Goal: Find specific page/section: Locate a particular part of the current website

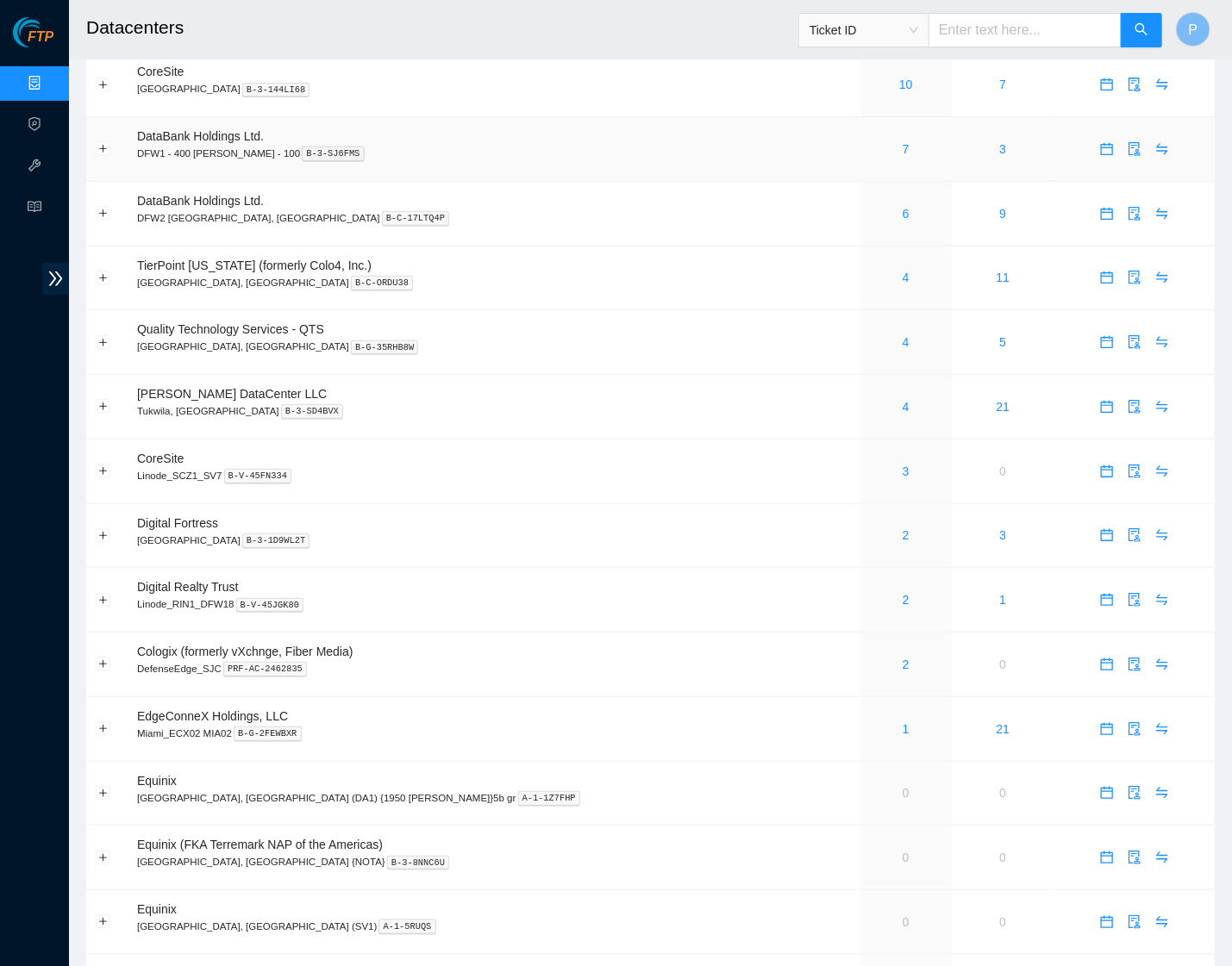
scroll to position [261, 0]
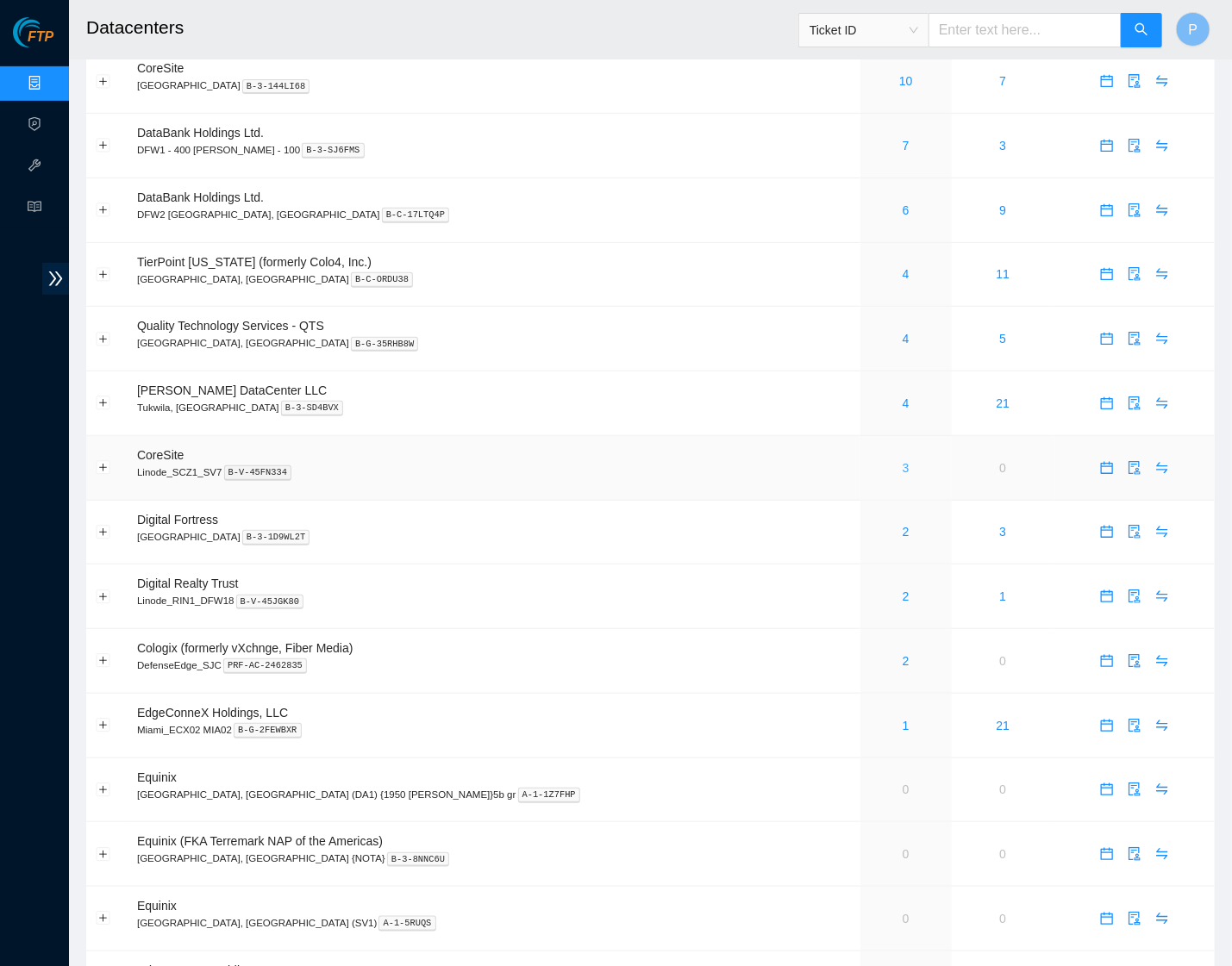
click at [902, 461] on link "3" at bounding box center [905, 468] width 7 height 14
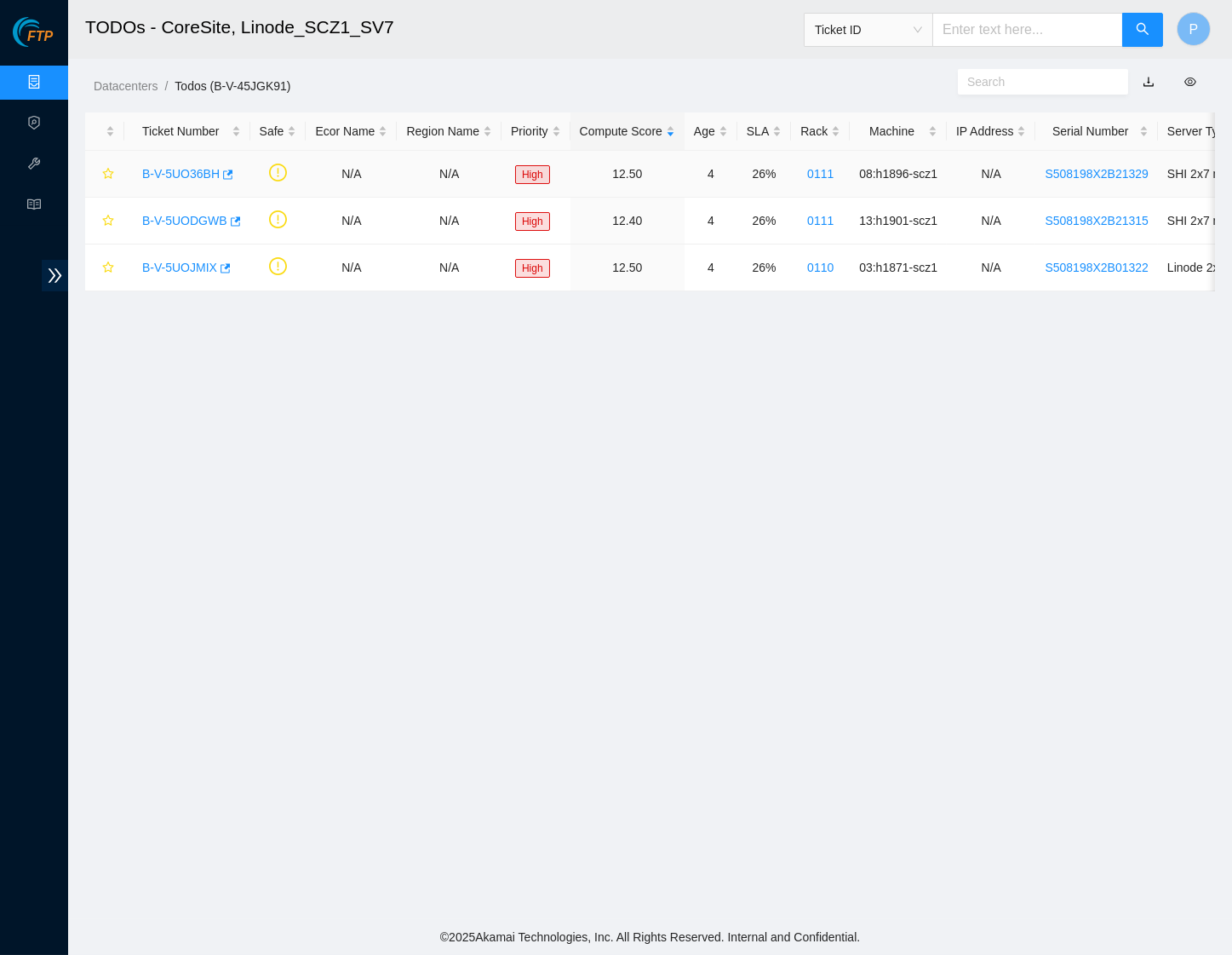
click at [158, 167] on link "B-V-5UO36BH" at bounding box center [180, 173] width 77 height 14
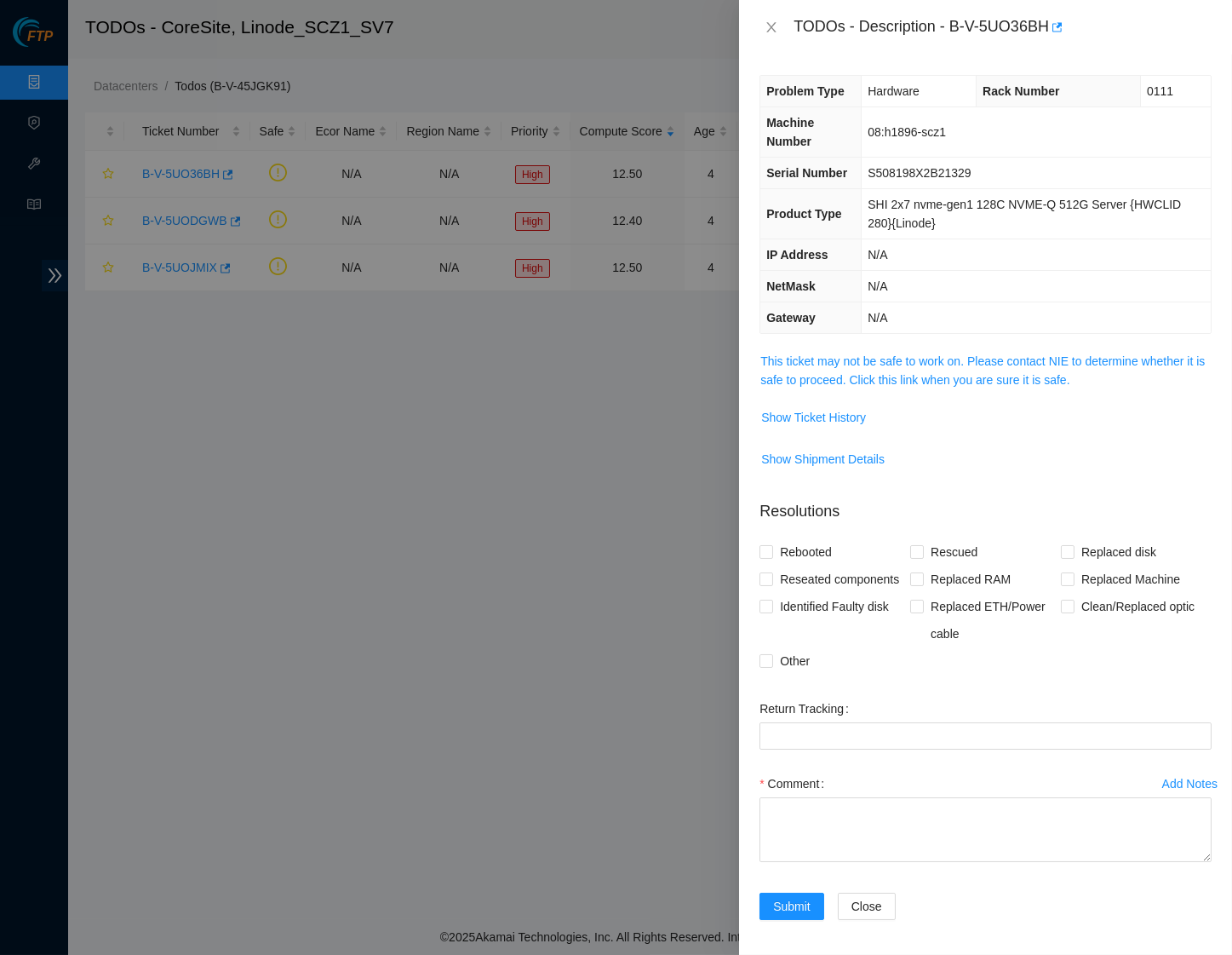
click at [896, 403] on td "This ticket may not be safe to work on. Please contact NIE to determine whether…" at bounding box center [986, 376] width 452 height 52
click at [895, 387] on link "This ticket may not be safe to work on. Please contact NIE to determine whether…" at bounding box center [983, 370] width 445 height 32
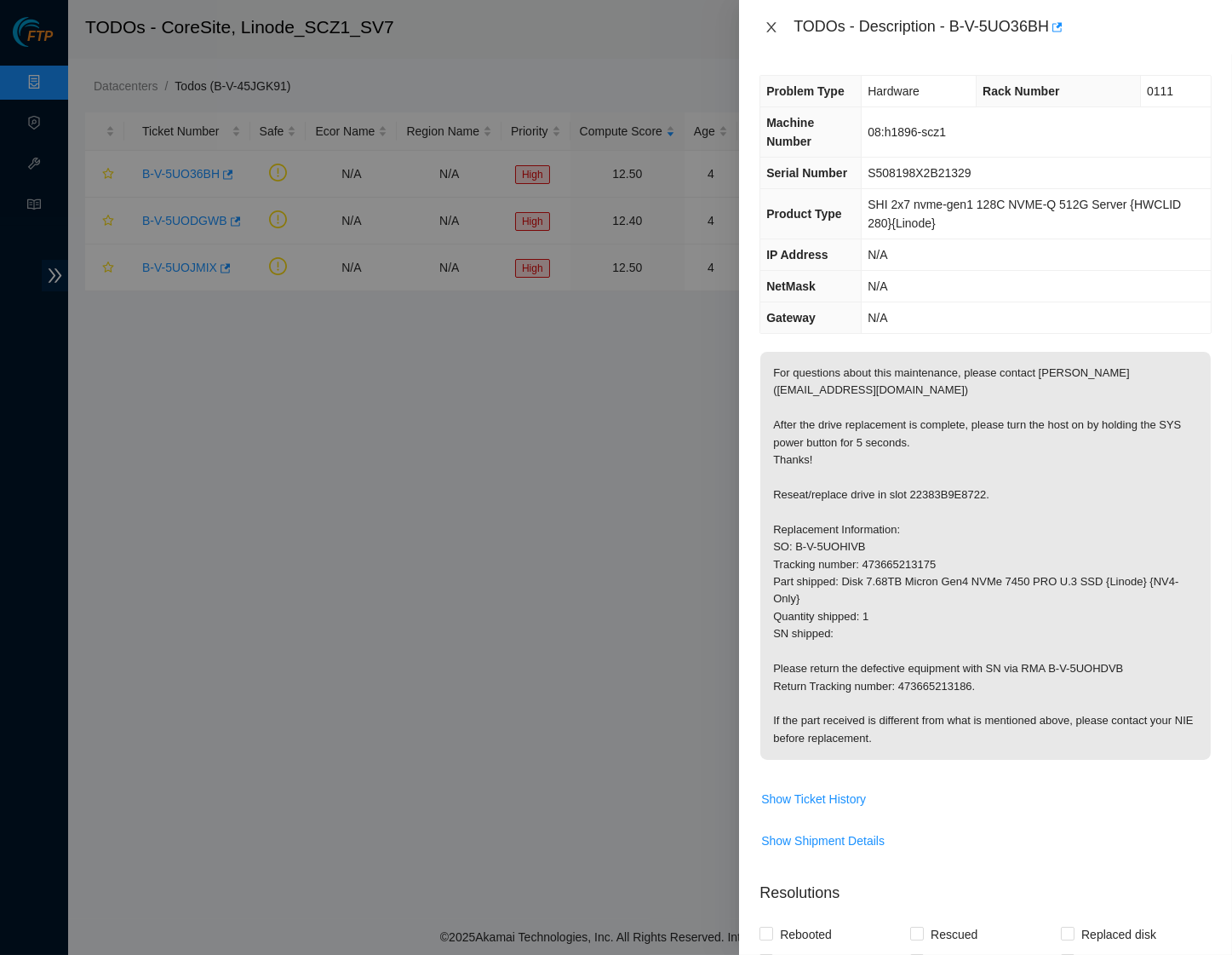
click at [774, 30] on icon "close" at bounding box center [772, 27] width 14 height 14
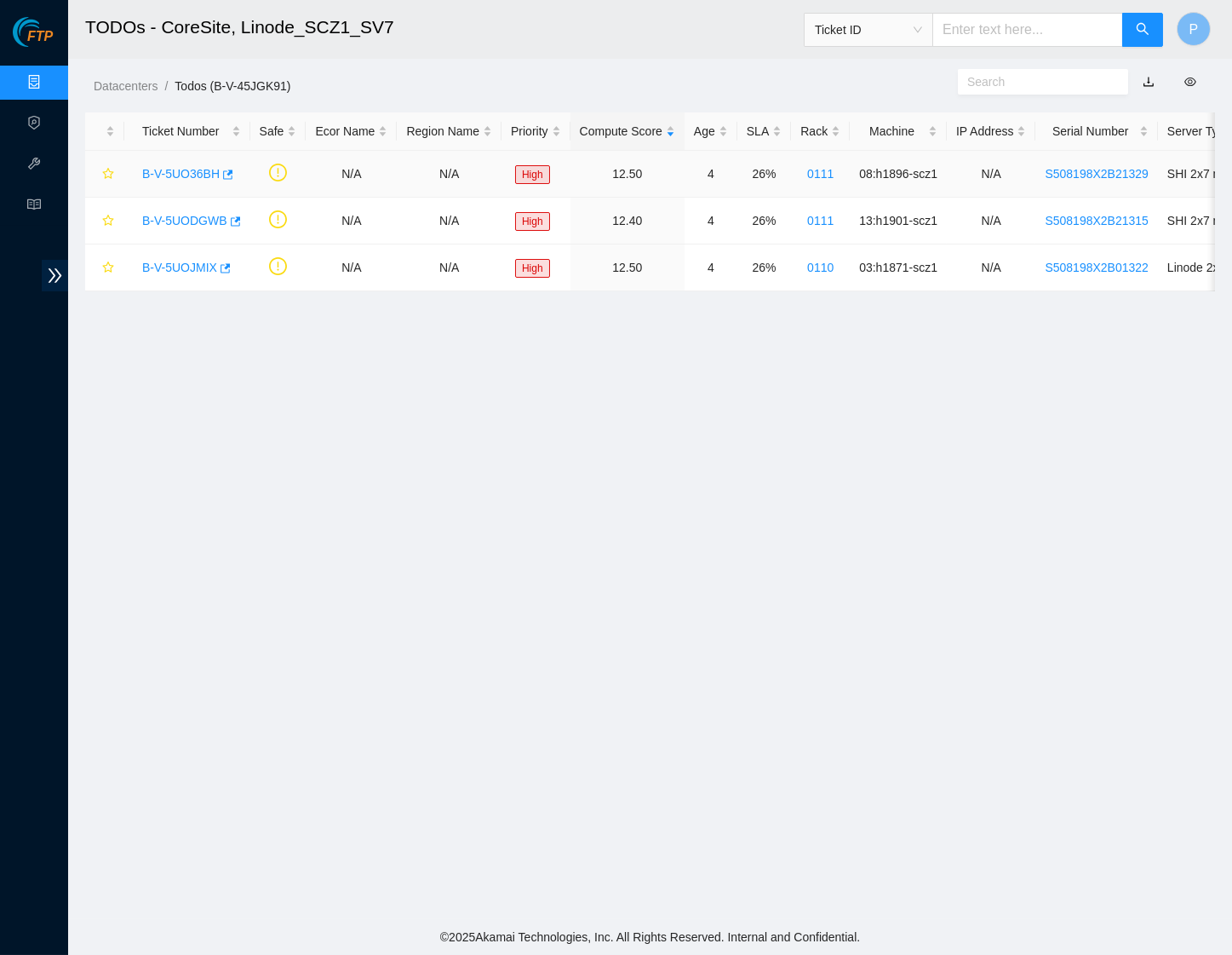
click at [164, 167] on link "B-V-5UO36BH" at bounding box center [180, 173] width 77 height 14
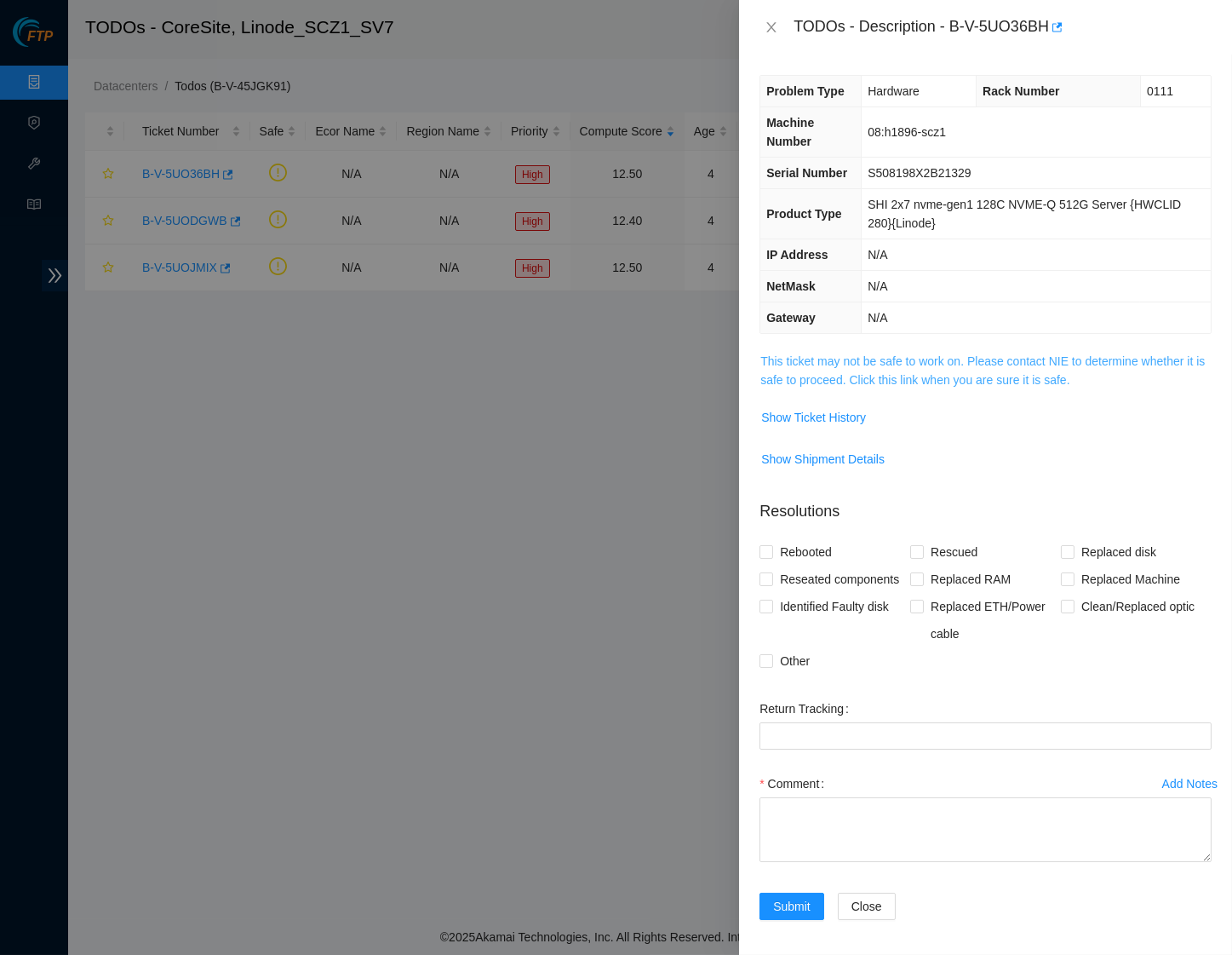
click at [865, 387] on link "This ticket may not be safe to work on. Please contact NIE to determine whether…" at bounding box center [983, 370] width 445 height 32
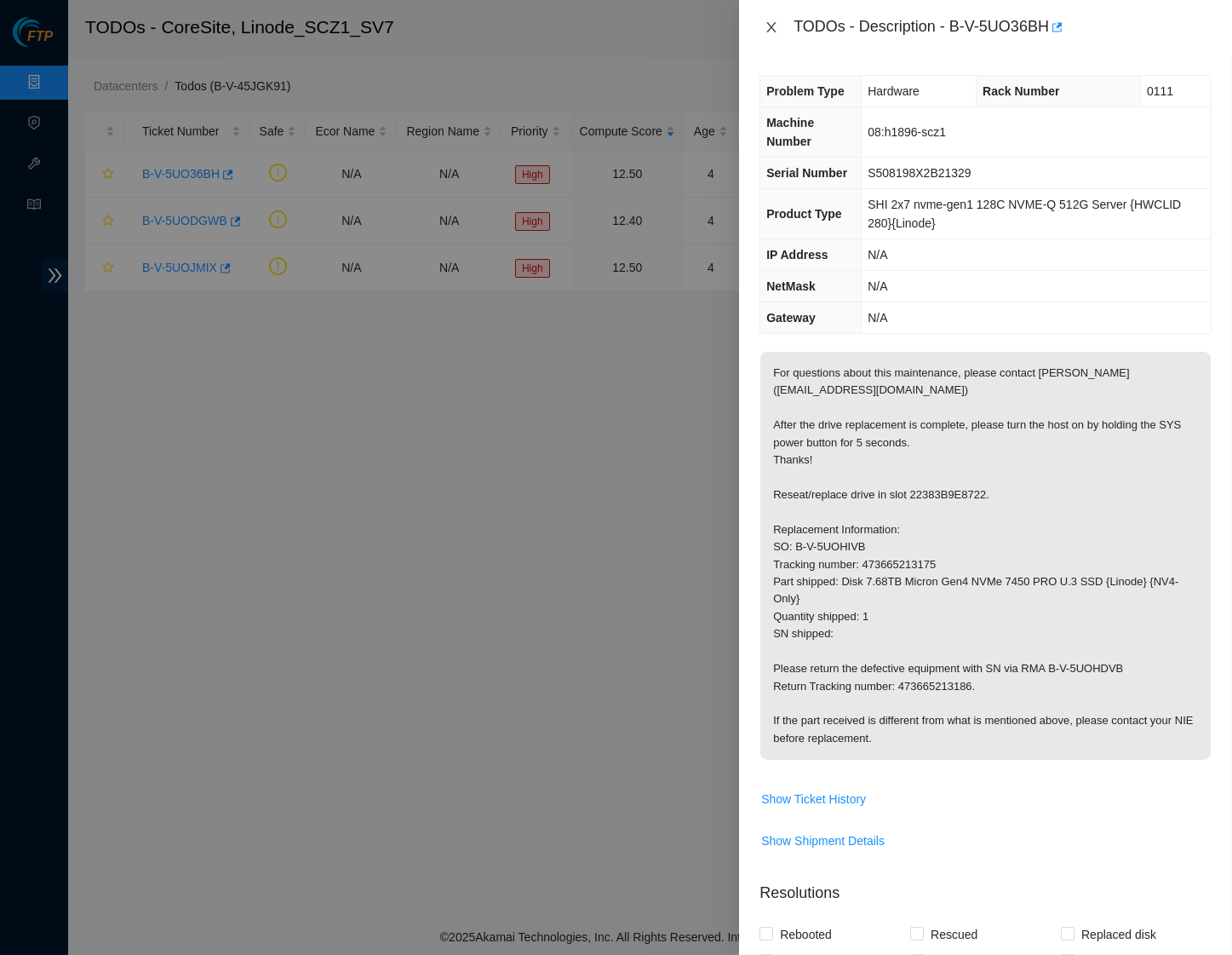
click at [766, 21] on icon "close" at bounding box center [772, 27] width 14 height 14
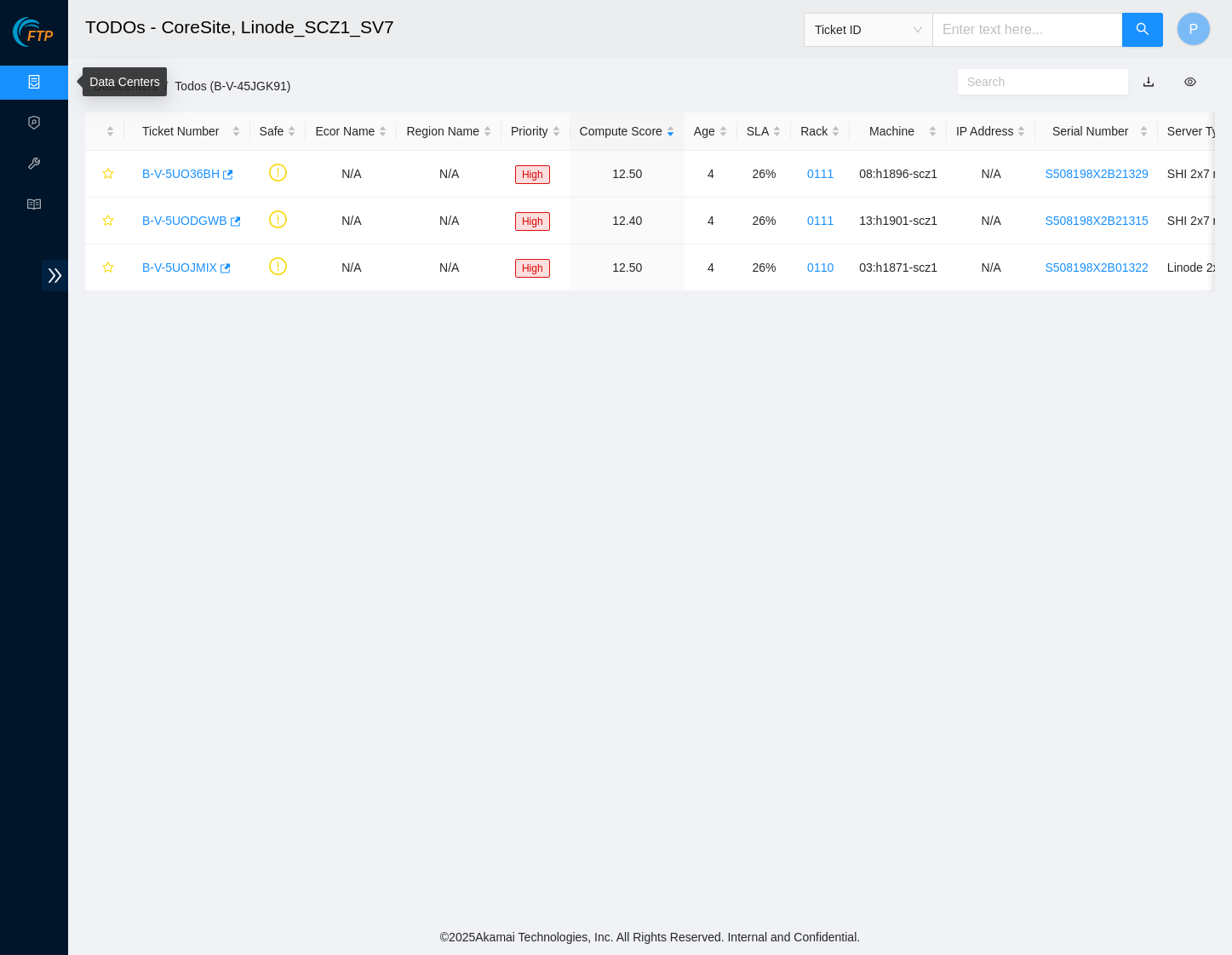
click at [49, 77] on link "Data Centers" at bounding box center [83, 82] width 70 height 14
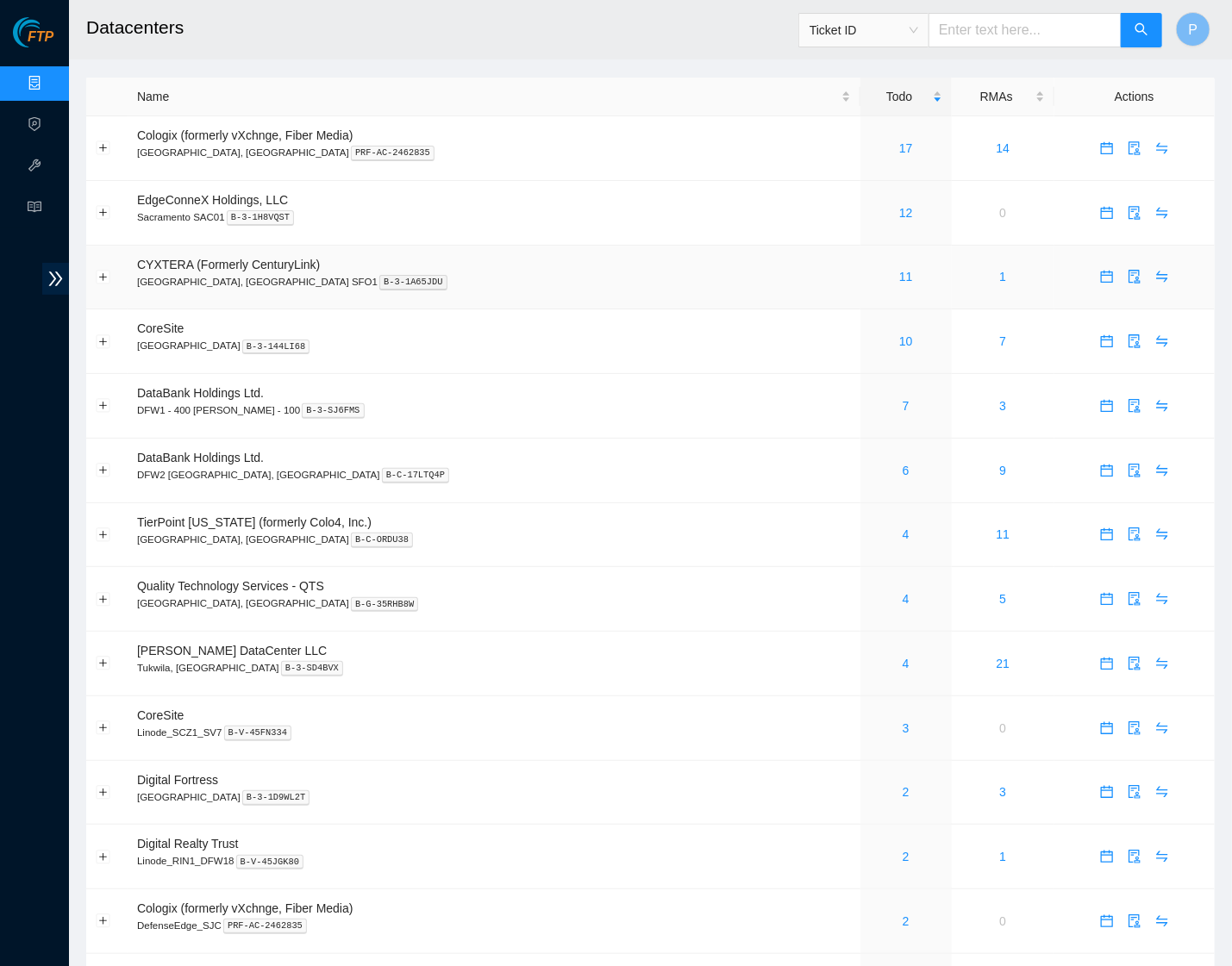
click at [547, 294] on td "CYXTERA (Formerly CenturyLink) [GEOGRAPHIC_DATA], [GEOGRAPHIC_DATA] SFO1 B-3-1A…" at bounding box center [494, 277] width 732 height 64
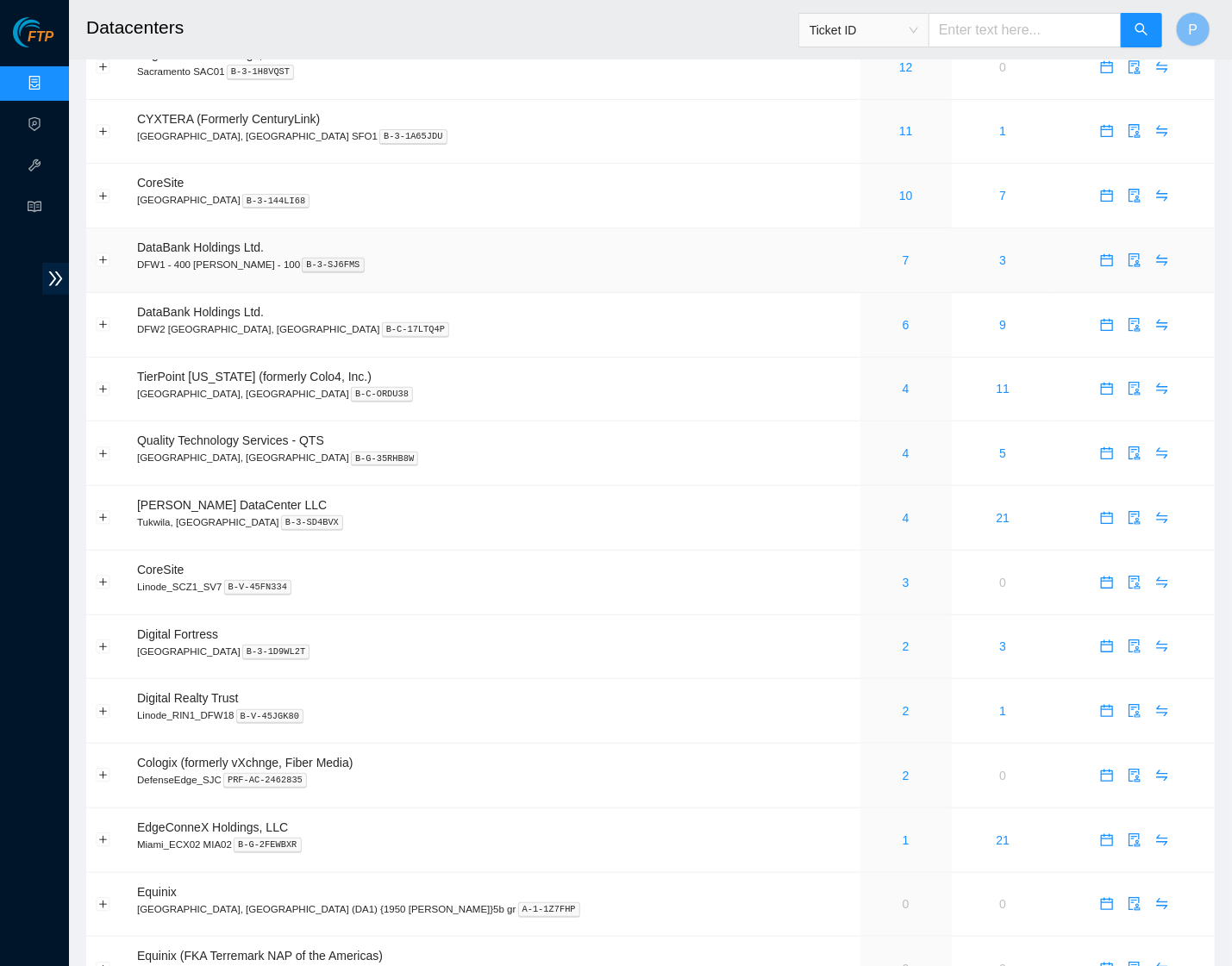
scroll to position [187, 0]
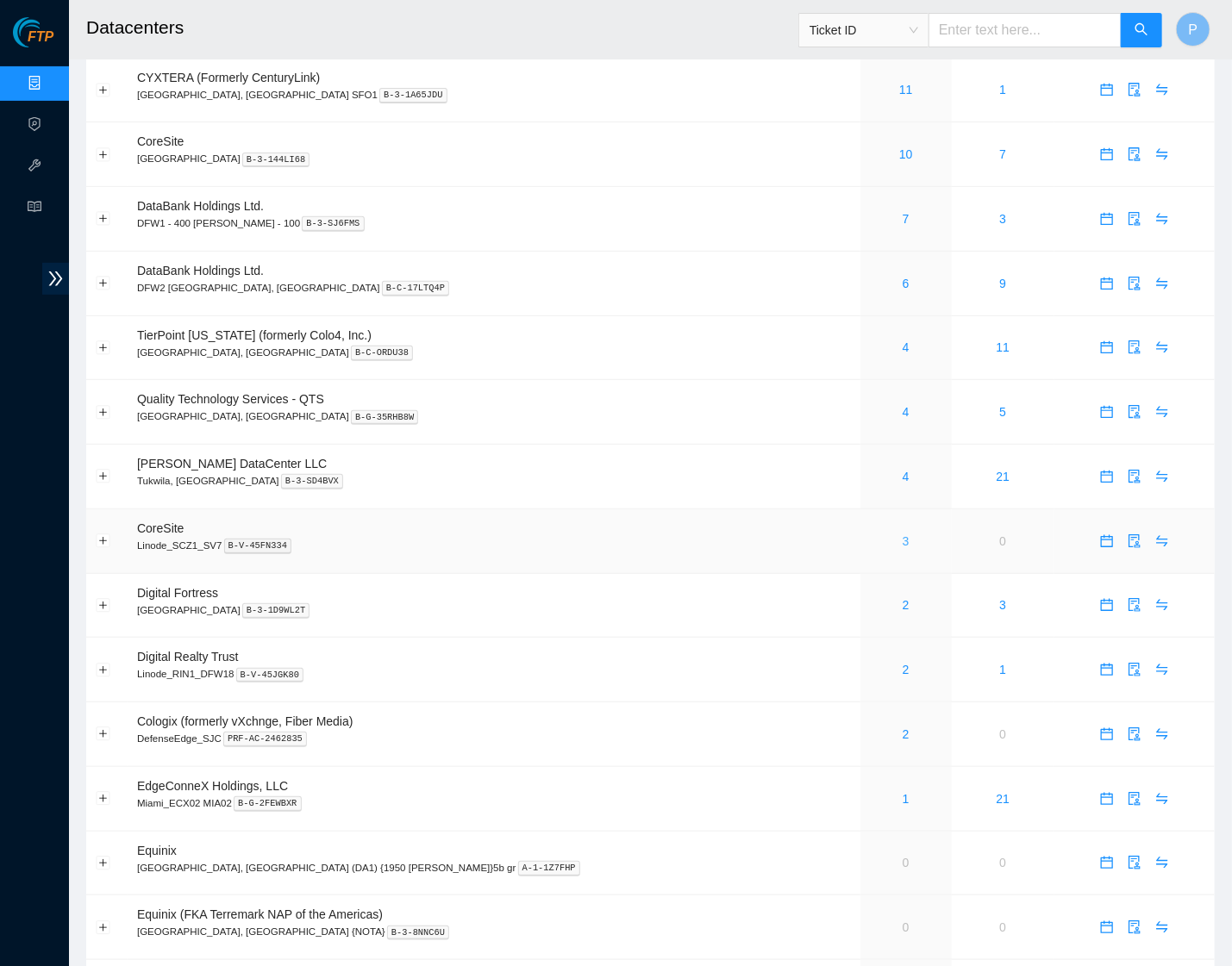
click at [902, 534] on link "3" at bounding box center [905, 541] width 7 height 14
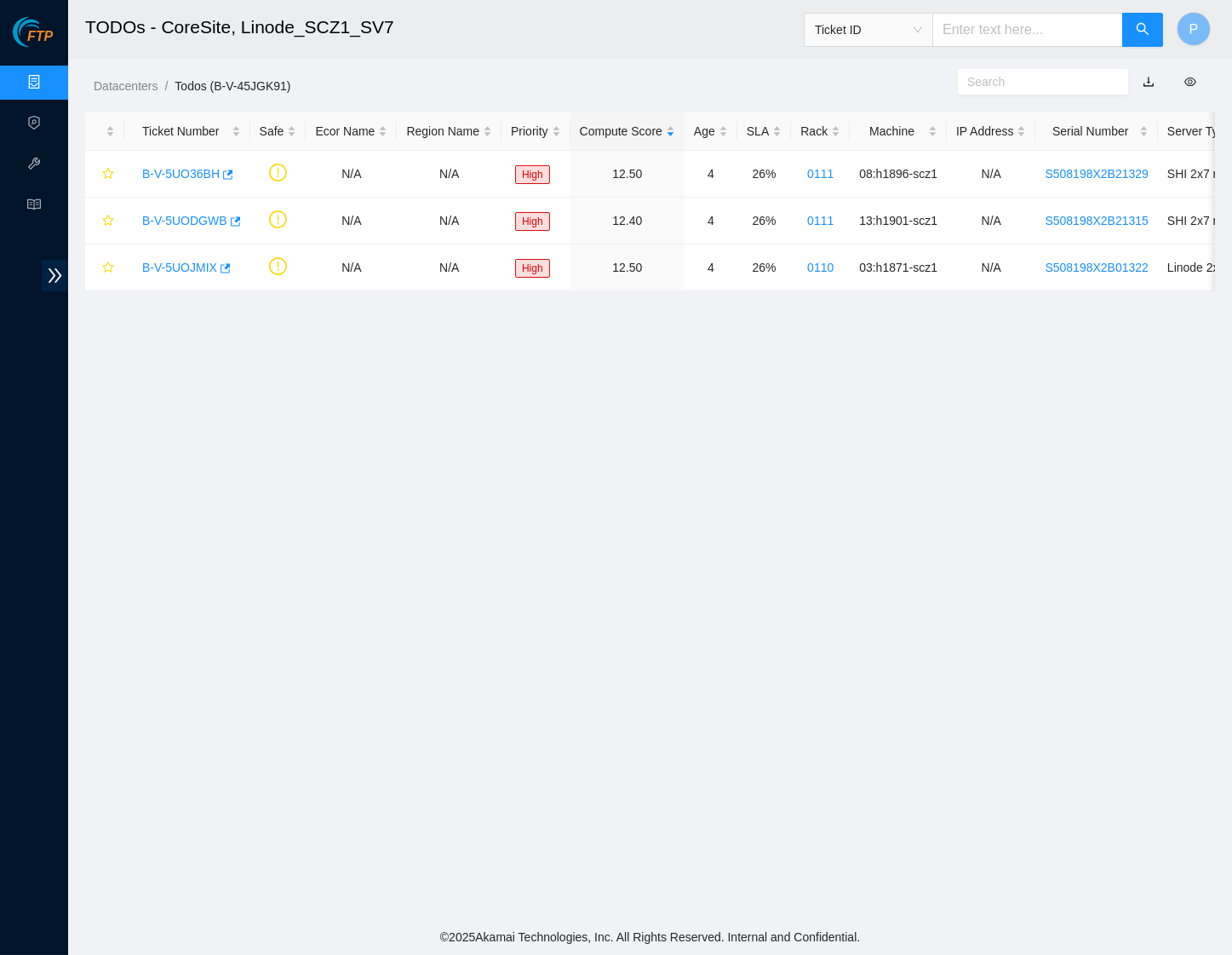
click at [57, 88] on link "Data Centers" at bounding box center [83, 82] width 70 height 14
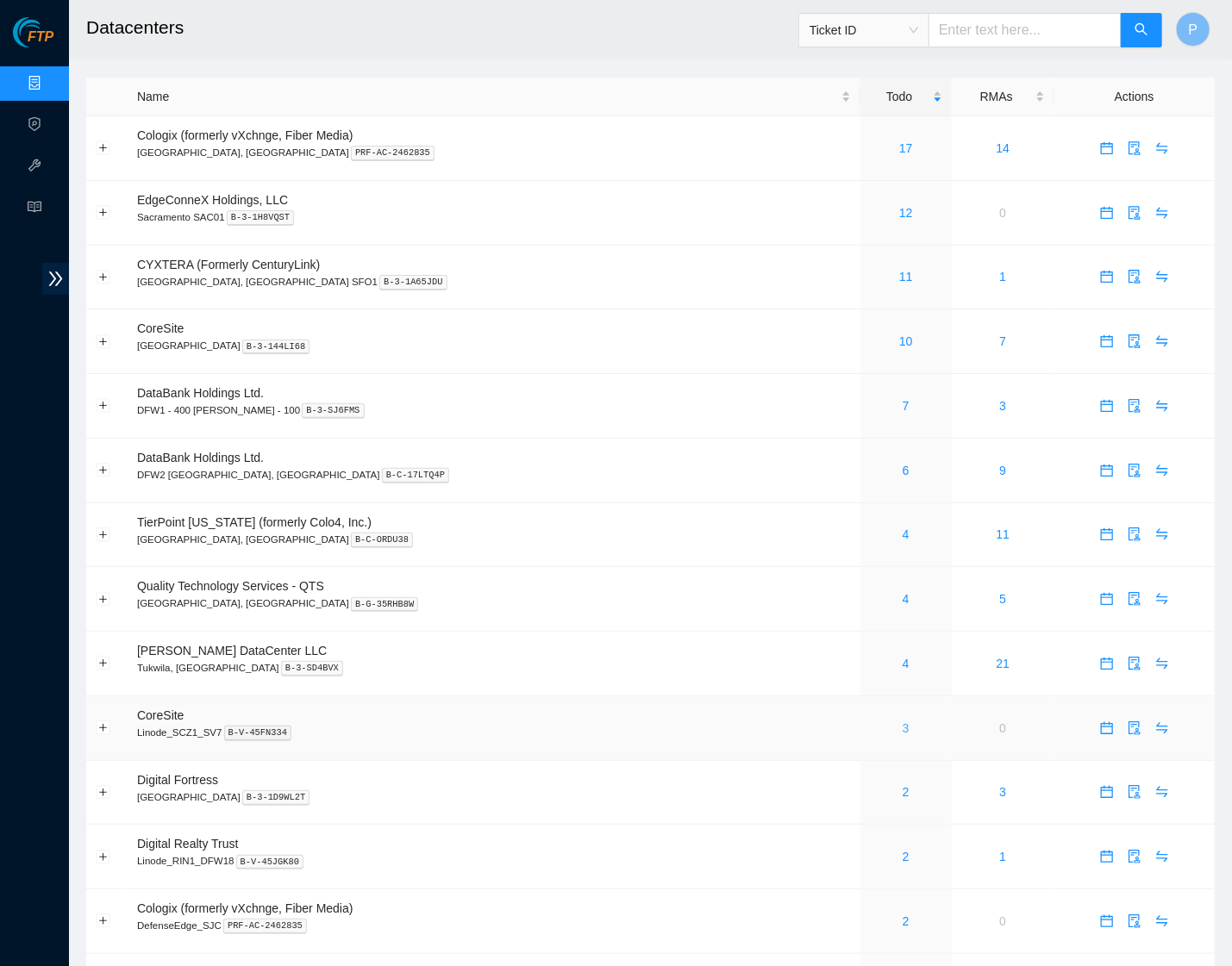
click at [902, 721] on link "3" at bounding box center [905, 728] width 7 height 14
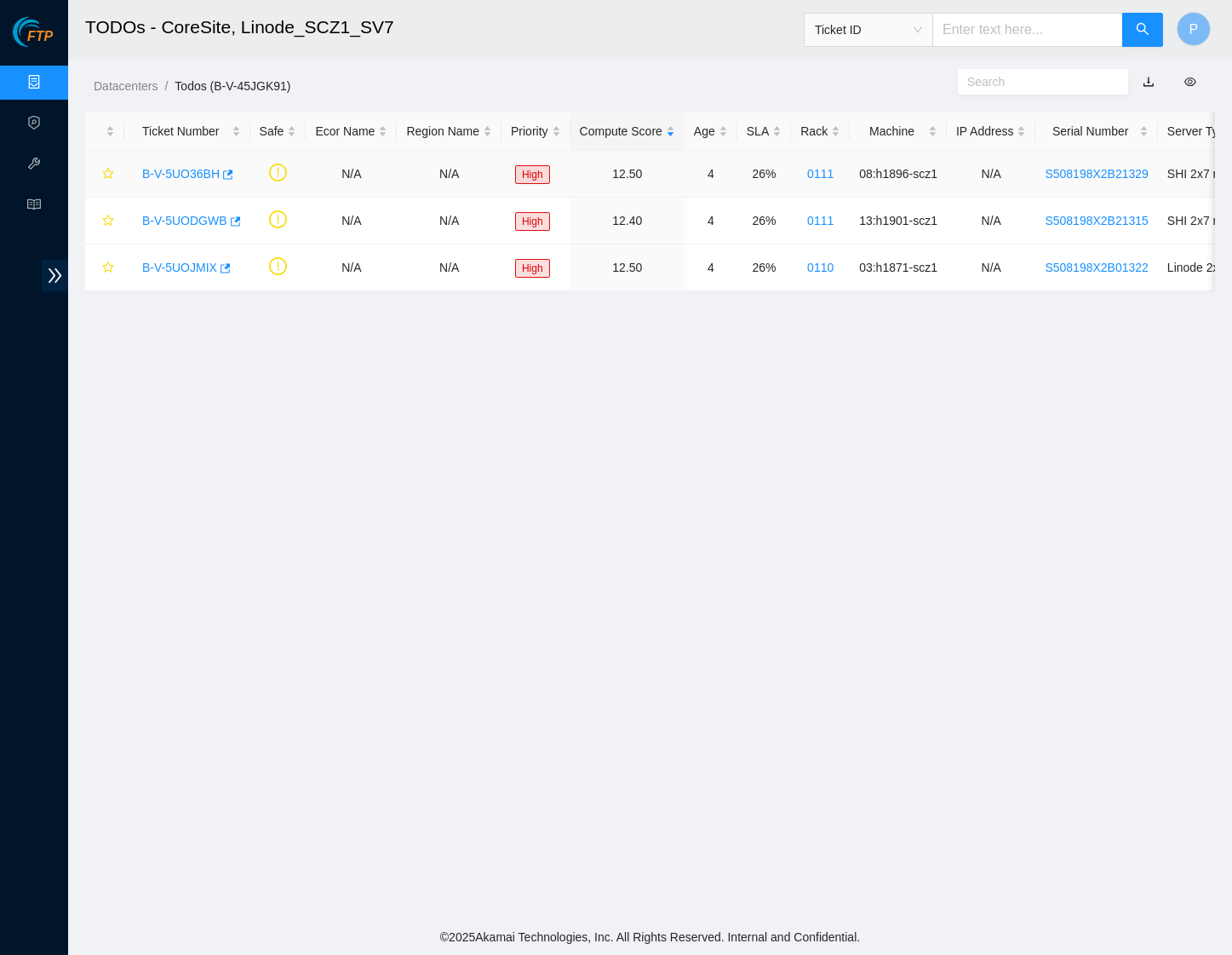
click at [179, 173] on link "B-V-5UO36BH" at bounding box center [180, 173] width 77 height 14
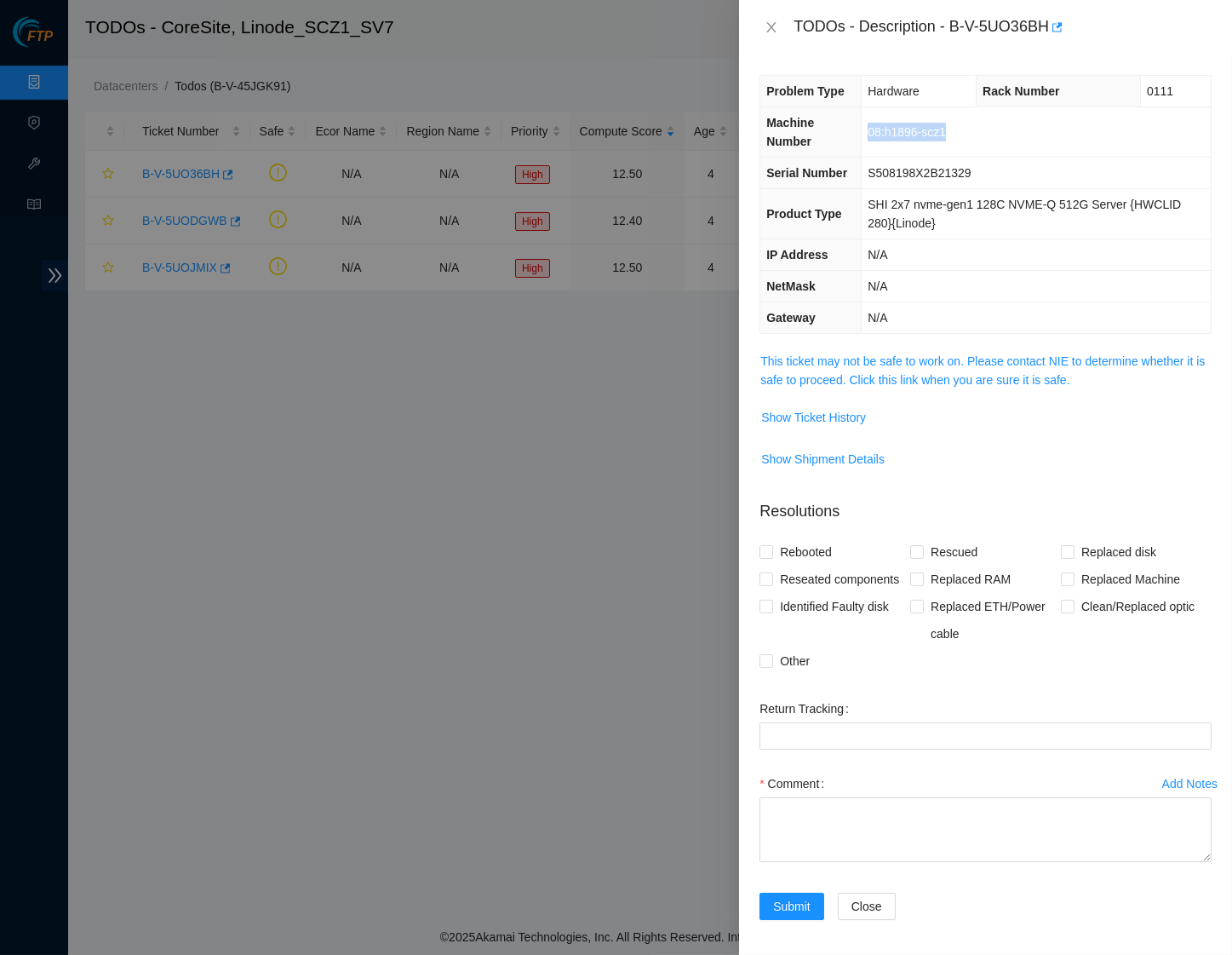
drag, startPoint x: 964, startPoint y: 148, endPoint x: 853, endPoint y: 145, distance: 111.0
click at [862, 146] on td "08:h1896-scz1" at bounding box center [1036, 132] width 350 height 50
drag, startPoint x: 1172, startPoint y: 98, endPoint x: 1126, endPoint y: 95, distance: 46.1
click at [1140, 95] on td "0111" at bounding box center [1175, 91] width 71 height 31
drag, startPoint x: 987, startPoint y: 197, endPoint x: 861, endPoint y: 197, distance: 126.0
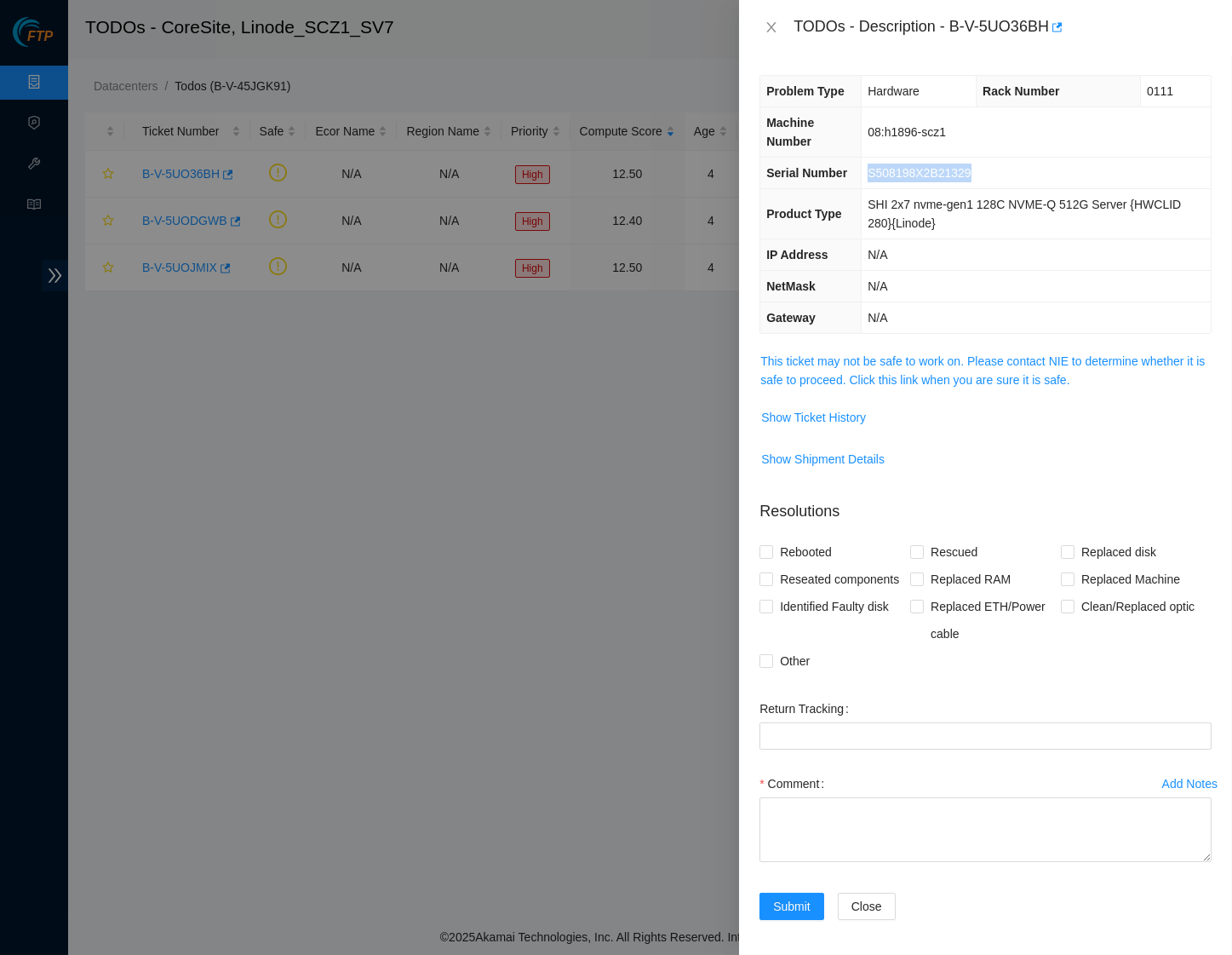
click at [862, 189] on td "S508198X2B21329" at bounding box center [1036, 173] width 350 height 31
drag, startPoint x: 946, startPoint y: 255, endPoint x: 853, endPoint y: 239, distance: 94.4
click at [862, 239] on td "SHI 2x7 nvme-gen1 128C NVME-Q 512G Server {HWCLID 280}{Linode}" at bounding box center [1036, 214] width 350 height 50
click at [926, 189] on td "S508198X2B21329" at bounding box center [1036, 173] width 350 height 31
click at [768, 24] on icon "close" at bounding box center [772, 27] width 14 height 14
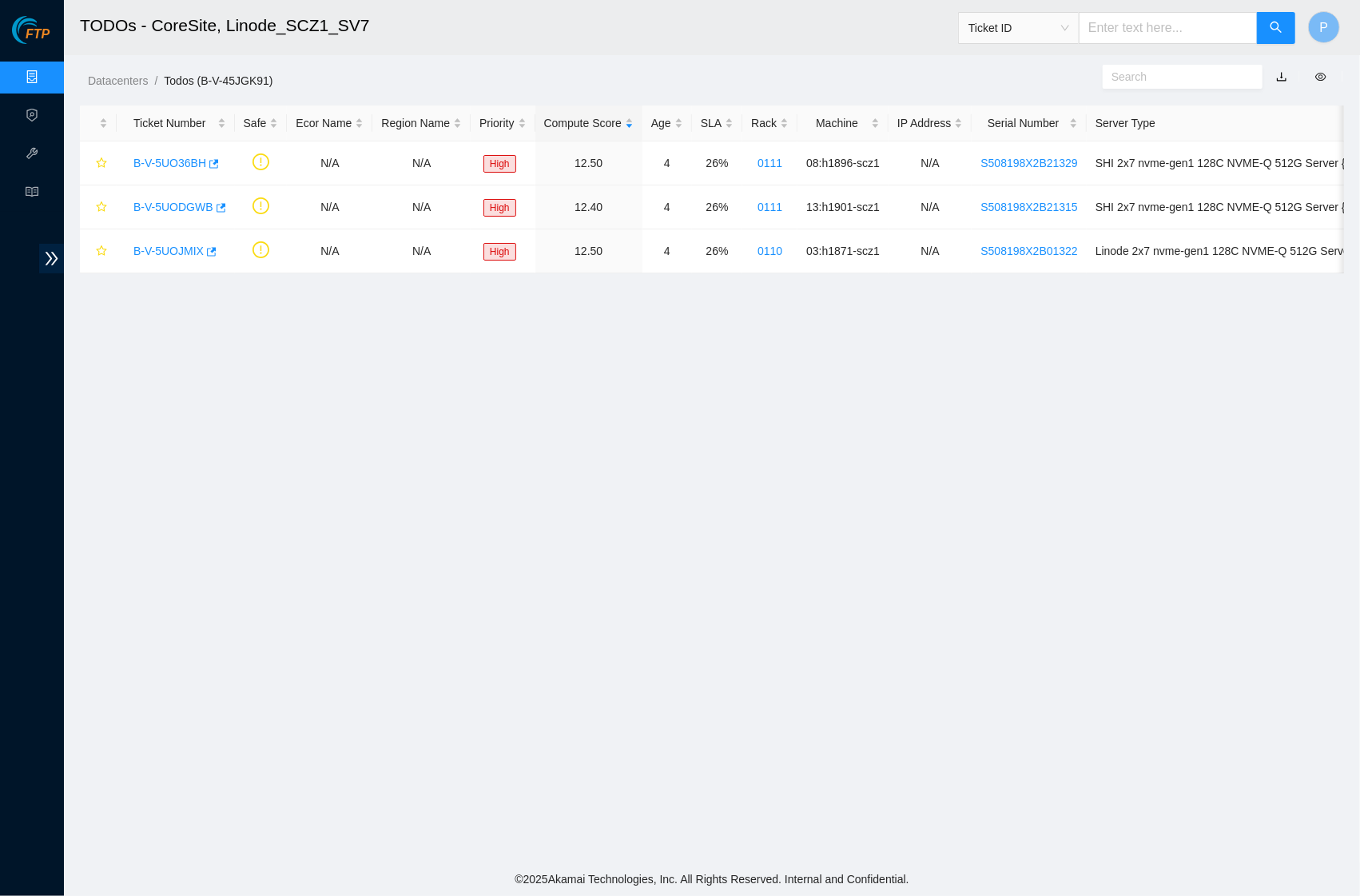
click at [1043, 20] on span "Ticket ID" at bounding box center [1019, 28] width 101 height 24
click at [1020, 110] on div "Rack Number" at bounding box center [1017, 109] width 101 height 17
click at [1136, 41] on input "text" at bounding box center [1168, 28] width 179 height 32
paste input "CS04-R14"
type input "CS04-R14"
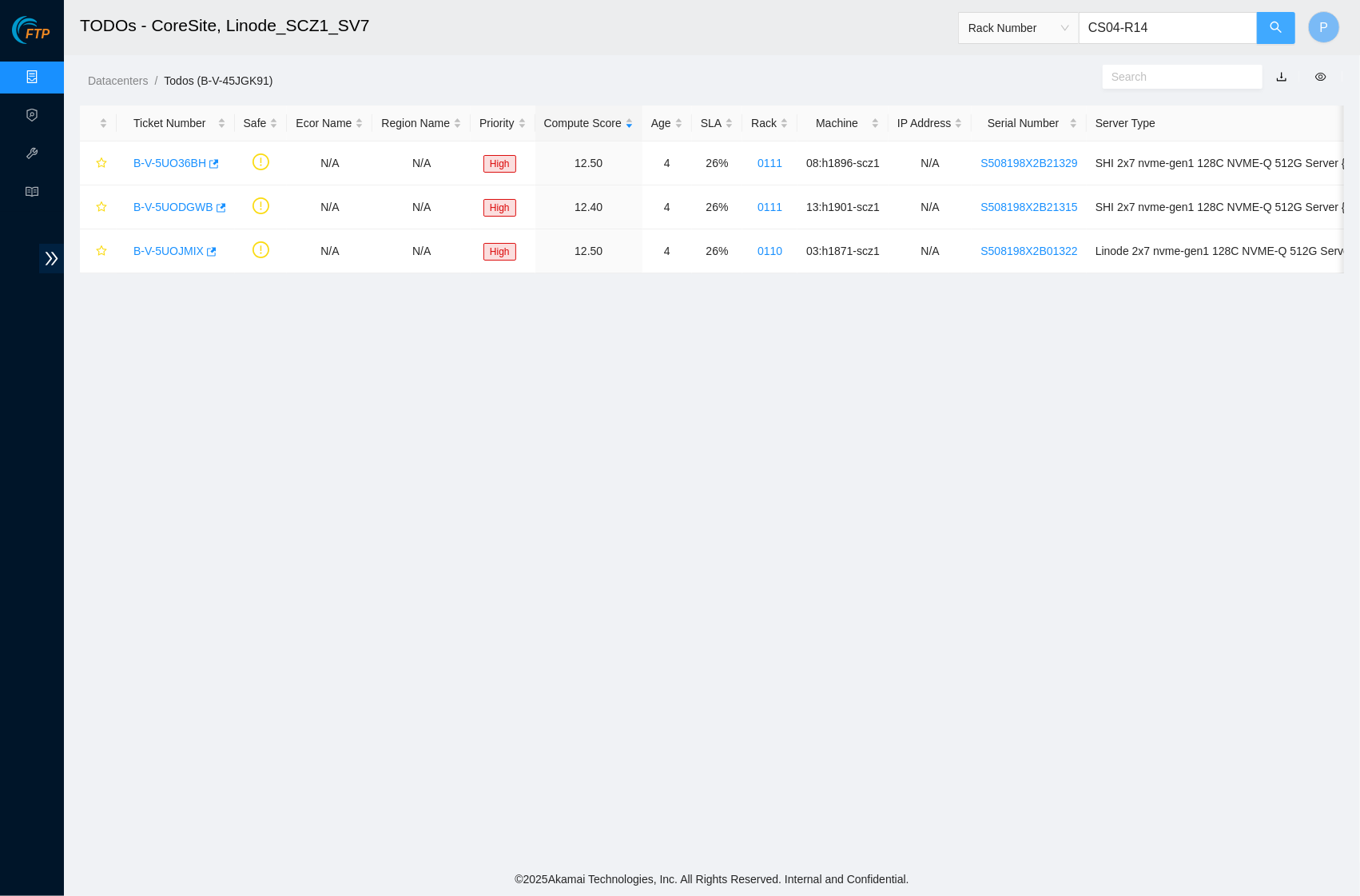
click at [1279, 25] on icon "search" at bounding box center [1276, 28] width 13 height 13
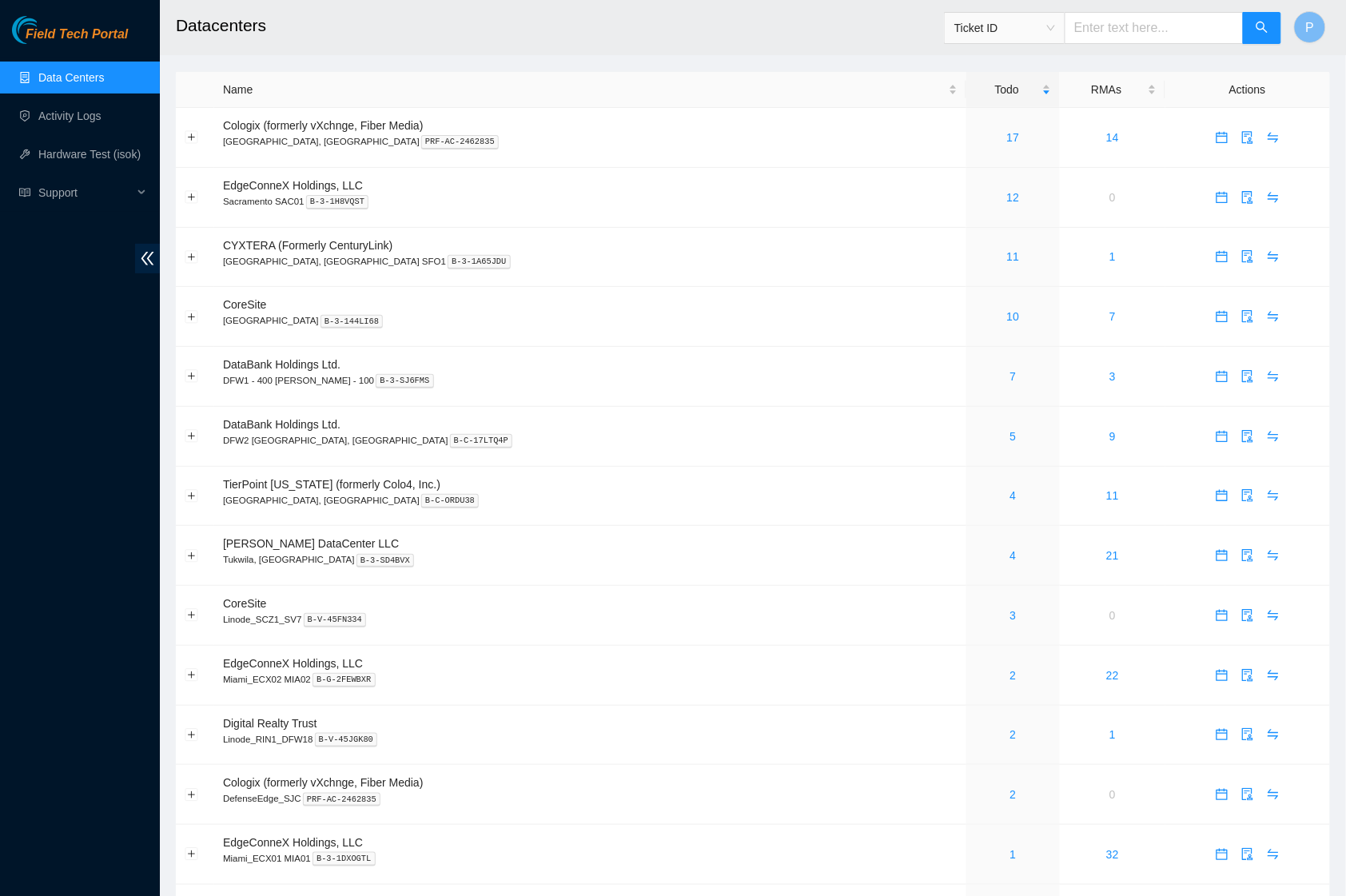
click at [1032, 28] on span "Ticket ID" at bounding box center [1005, 28] width 101 height 24
click at [1013, 108] on div "Rack Number" at bounding box center [1004, 109] width 101 height 17
click at [1112, 28] on input "text" at bounding box center [1154, 28] width 179 height 32
paste input "CS04-R14"
type input "CS04-R14"
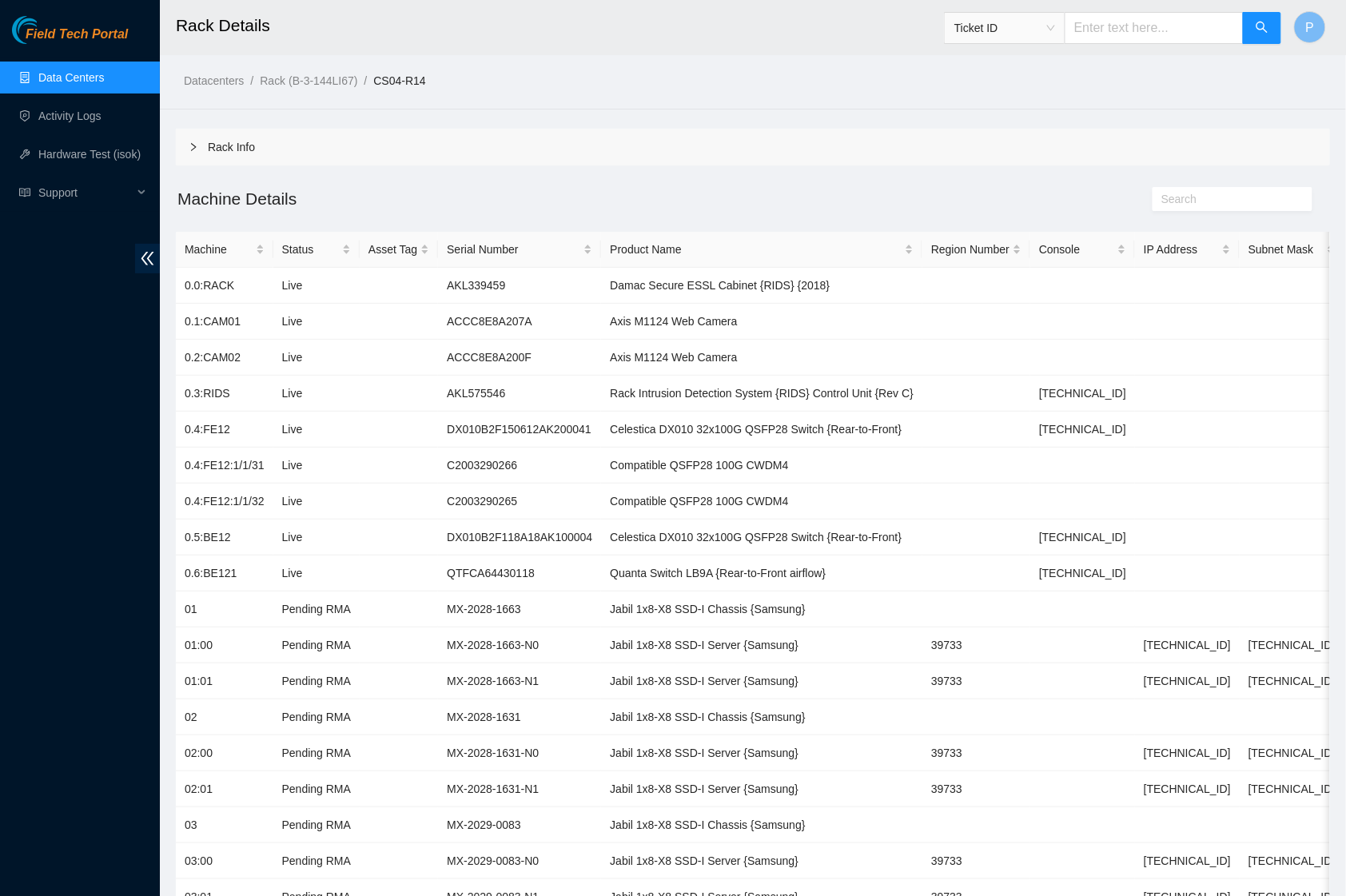
click at [64, 71] on link "Data Centers" at bounding box center [71, 77] width 65 height 13
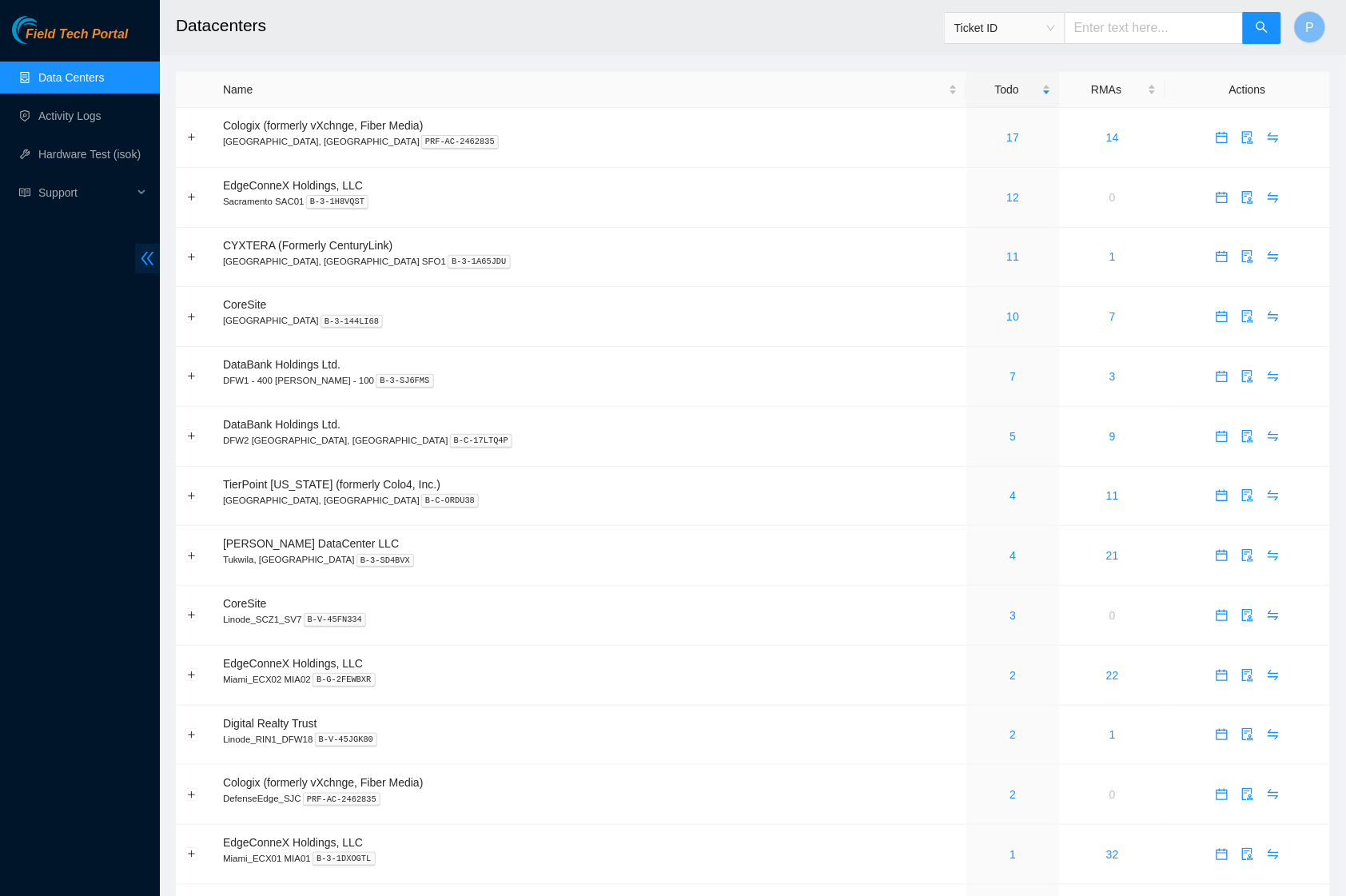
click at [143, 256] on icon "double-left" at bounding box center [148, 258] width 13 height 14
click at [142, 255] on icon "double-left" at bounding box center [147, 258] width 17 height 17
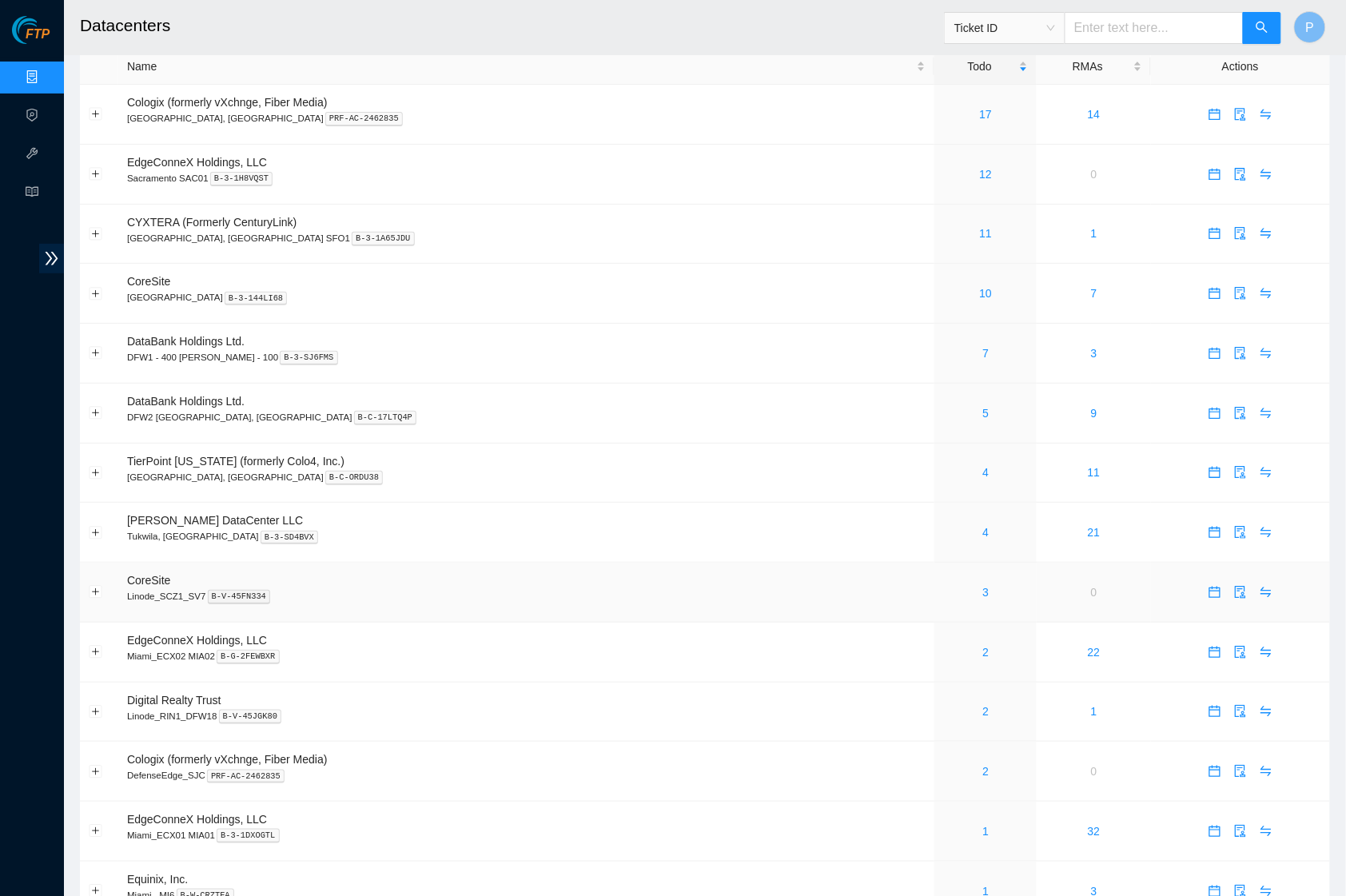
scroll to position [28, 0]
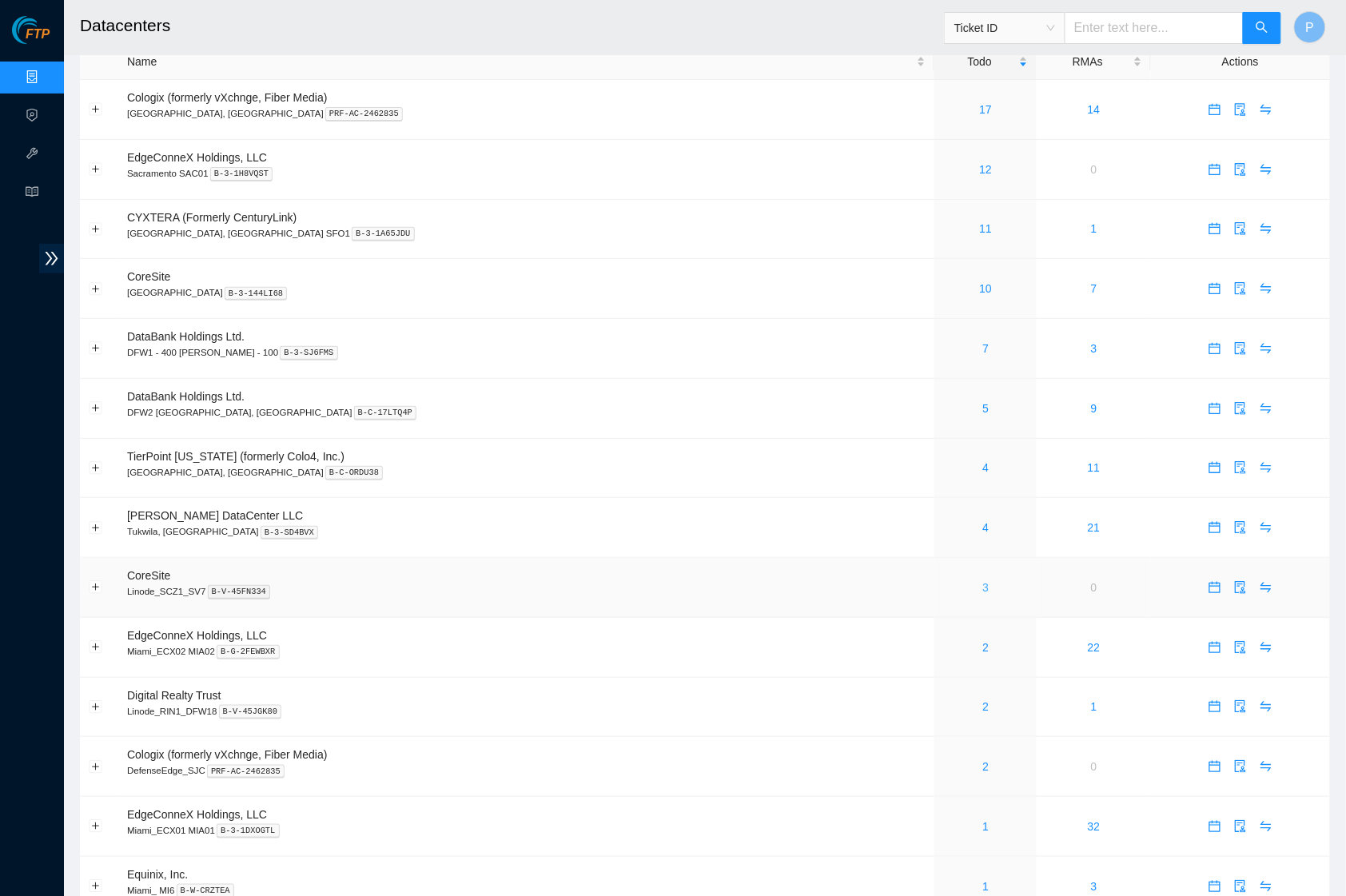
click at [983, 581] on link "3" at bounding box center [986, 587] width 6 height 13
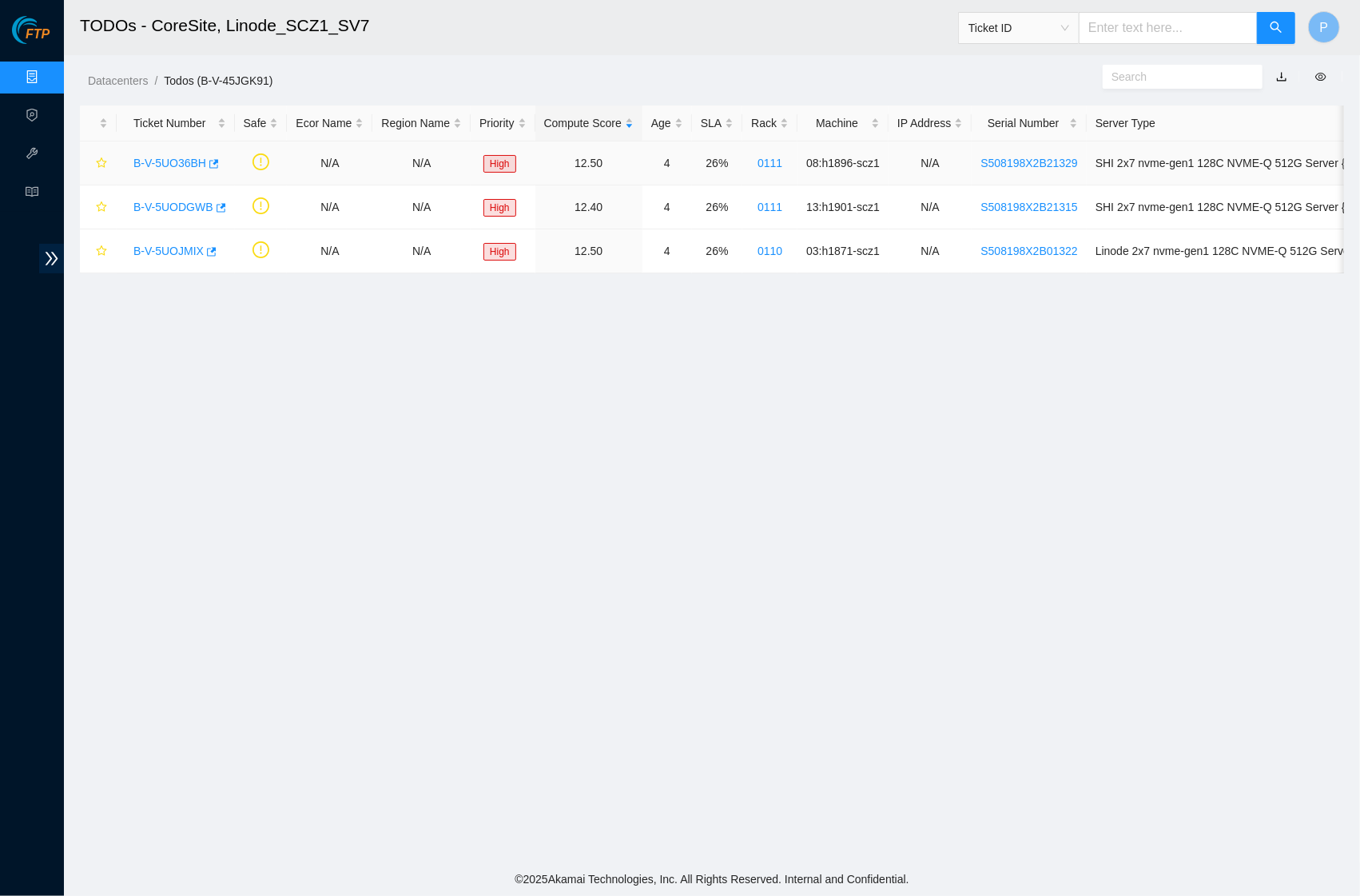
click at [171, 163] on link "B-V-5UO36BH" at bounding box center [169, 163] width 73 height 13
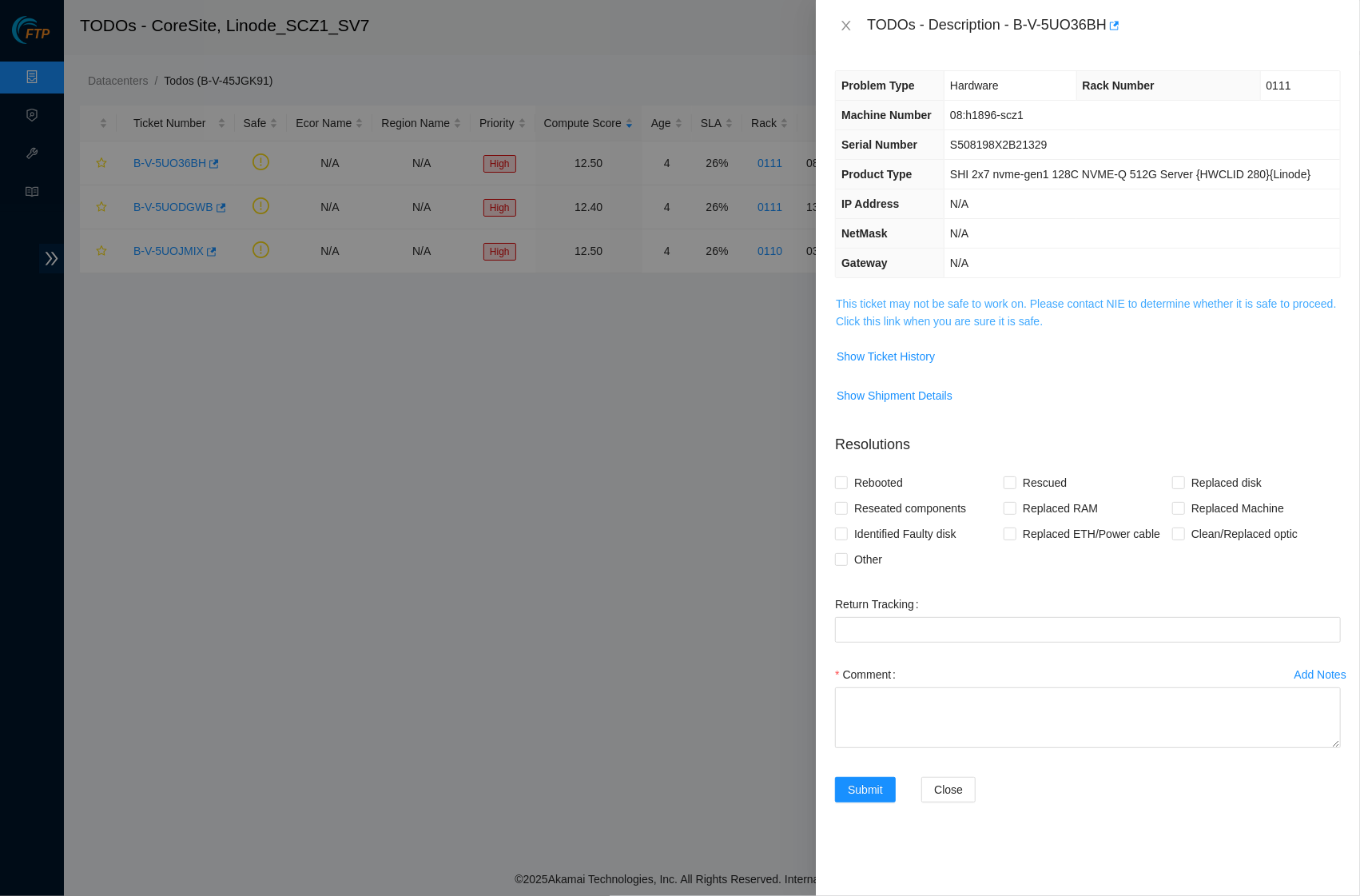
click at [915, 313] on link "This ticket may not be safe to work on. Please contact NIE to determine whether…" at bounding box center [1086, 312] width 500 height 30
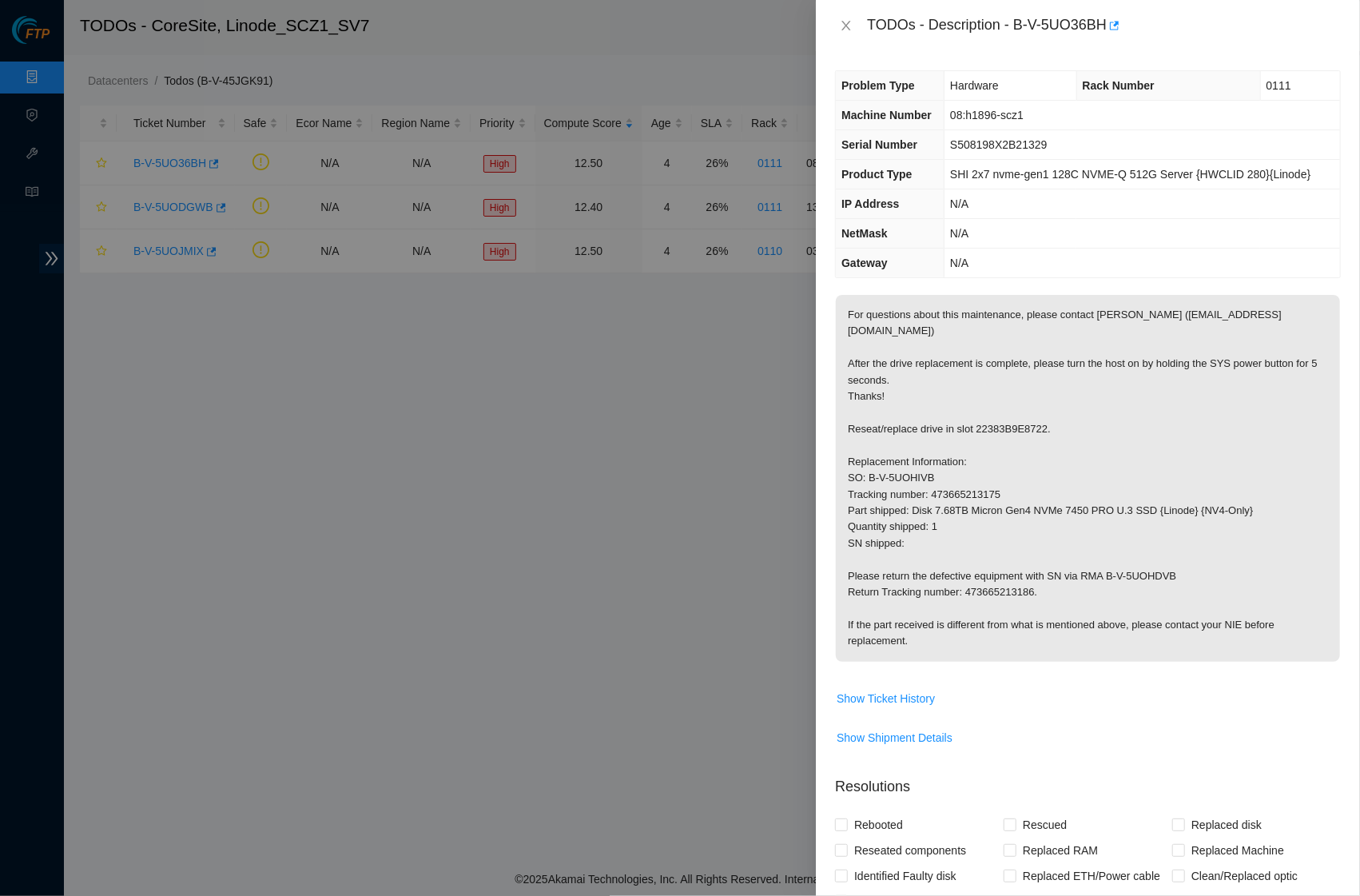
click at [865, 392] on p "For questions about this maintenance, please contact [PERSON_NAME] ([EMAIL_ADDR…" at bounding box center [1088, 478] width 504 height 367
drag, startPoint x: 970, startPoint y: 391, endPoint x: 843, endPoint y: 371, distance: 128.6
click at [843, 371] on p "For questions about this maintenance, please contact [PERSON_NAME] ([EMAIL_ADDR…" at bounding box center [1088, 478] width 504 height 367
copy p "After the drive replacement is complete, please turn the host on by holding the…"
click at [941, 414] on p "For questions about this maintenance, please contact [PERSON_NAME] ([EMAIL_ADDR…" at bounding box center [1088, 478] width 504 height 367
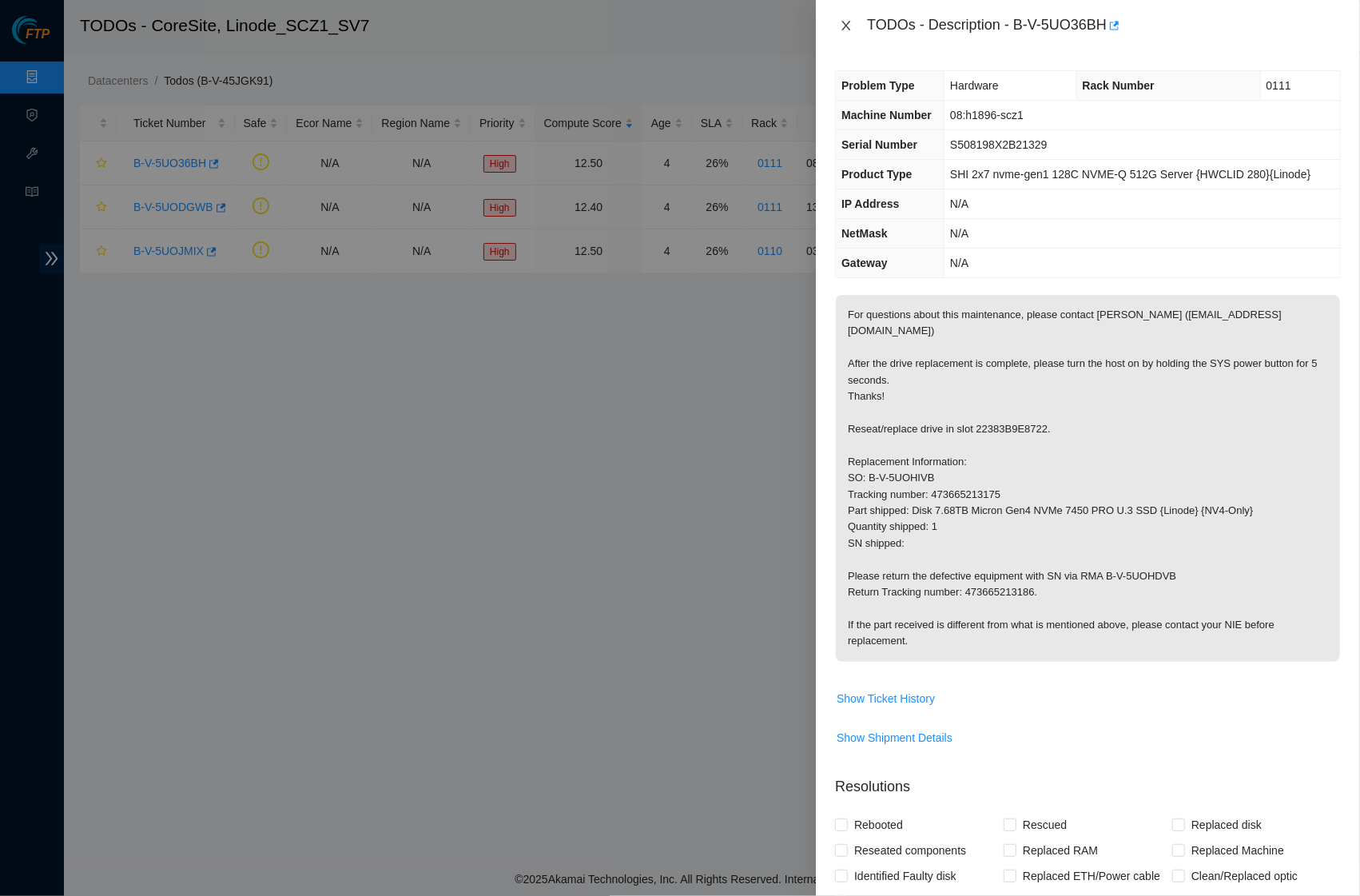
click at [844, 33] on button "Close" at bounding box center [846, 26] width 22 height 16
